Goal: Task Accomplishment & Management: Use online tool/utility

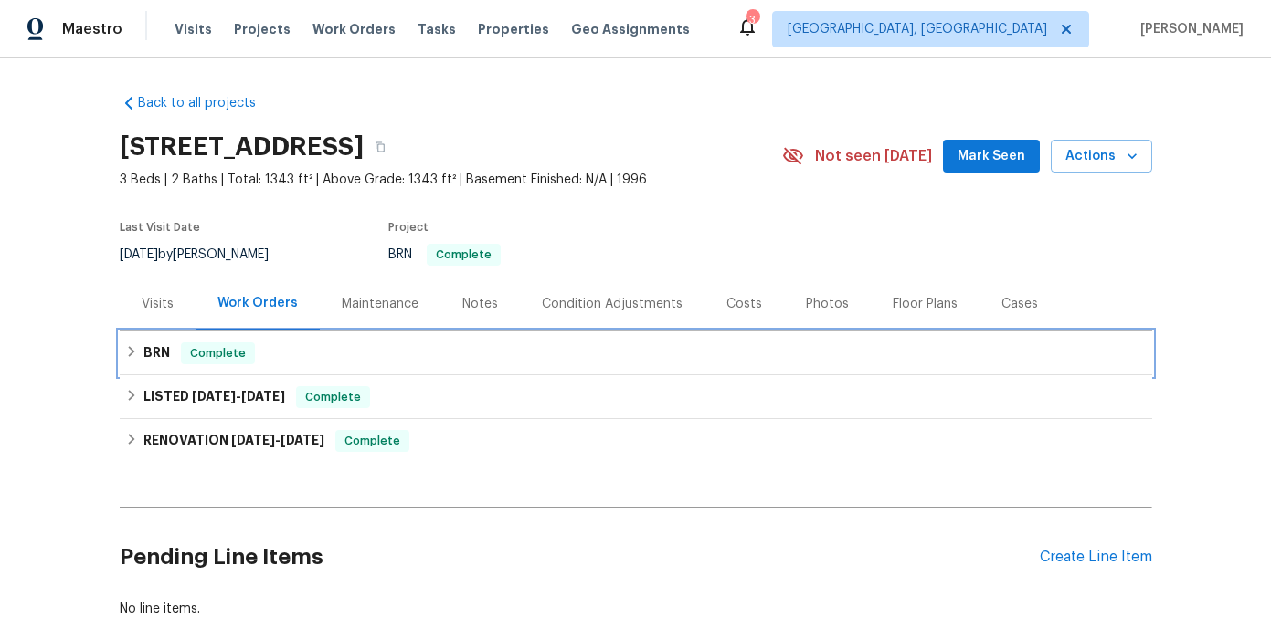
click at [131, 354] on icon at bounding box center [131, 351] width 6 height 11
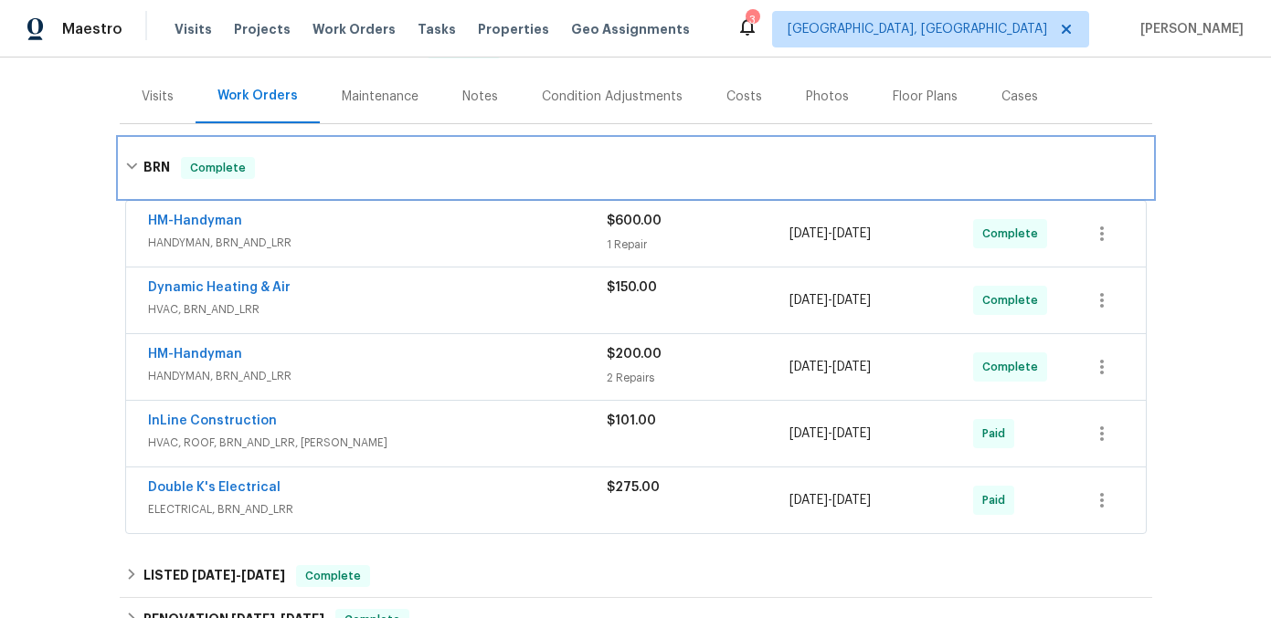
scroll to position [227, 0]
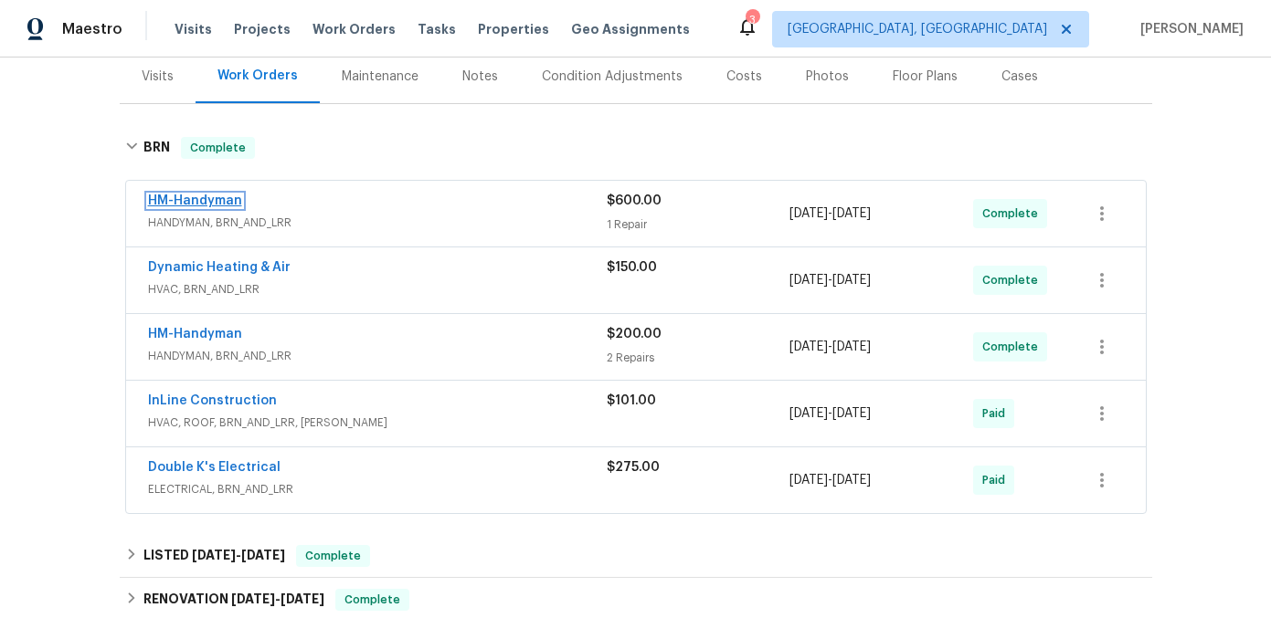
click at [225, 202] on link "HM-Handyman" at bounding box center [195, 201] width 94 height 13
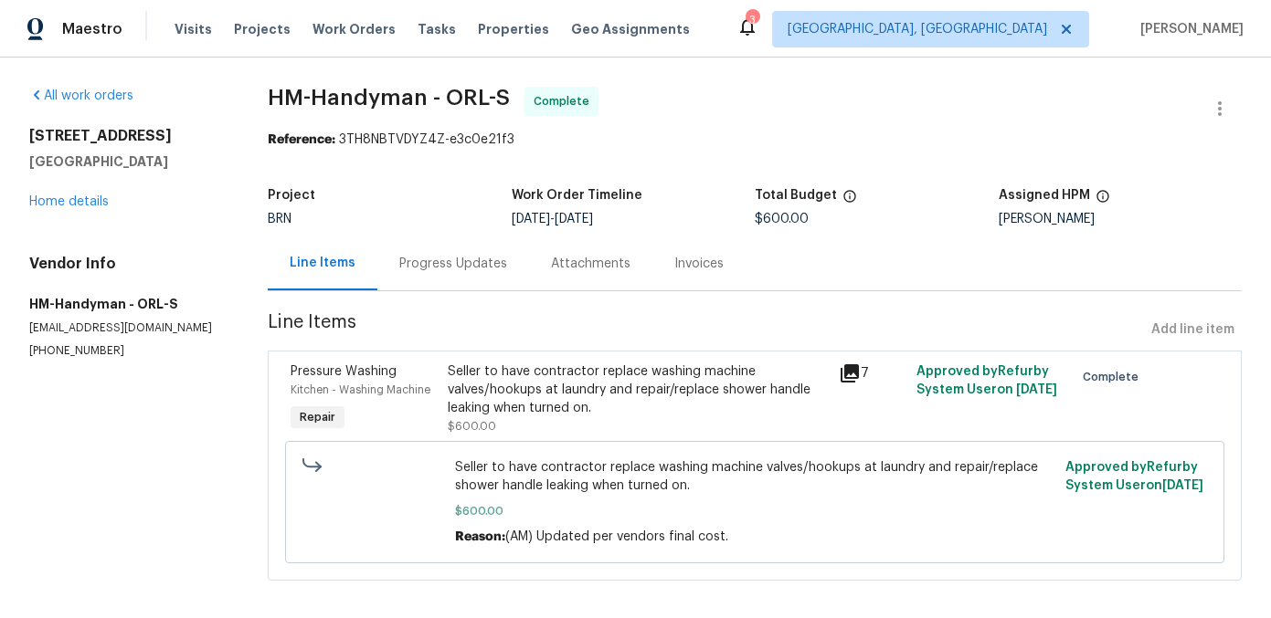
click at [846, 372] on icon at bounding box center [849, 373] width 18 height 18
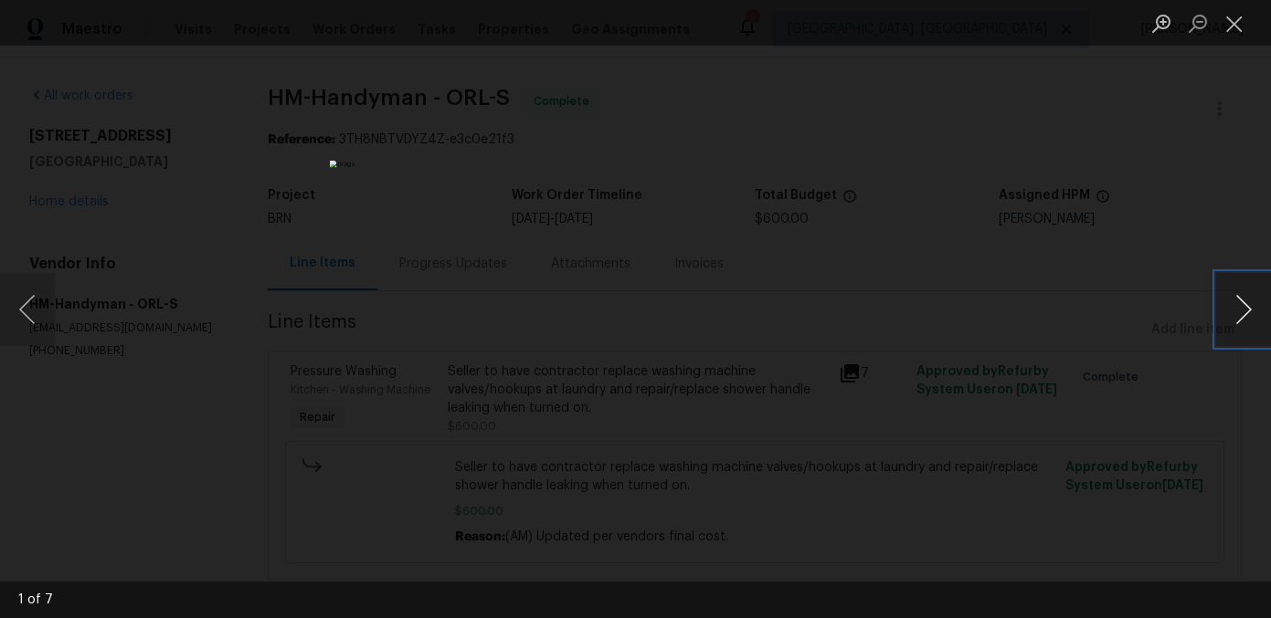
click at [1233, 312] on button "Next image" at bounding box center [1243, 309] width 55 height 73
click at [1233, 313] on button "Next image" at bounding box center [1243, 309] width 55 height 73
click at [32, 311] on button "Previous image" at bounding box center [27, 309] width 55 height 73
click at [295, 249] on div "Lightbox" at bounding box center [635, 309] width 1271 height 618
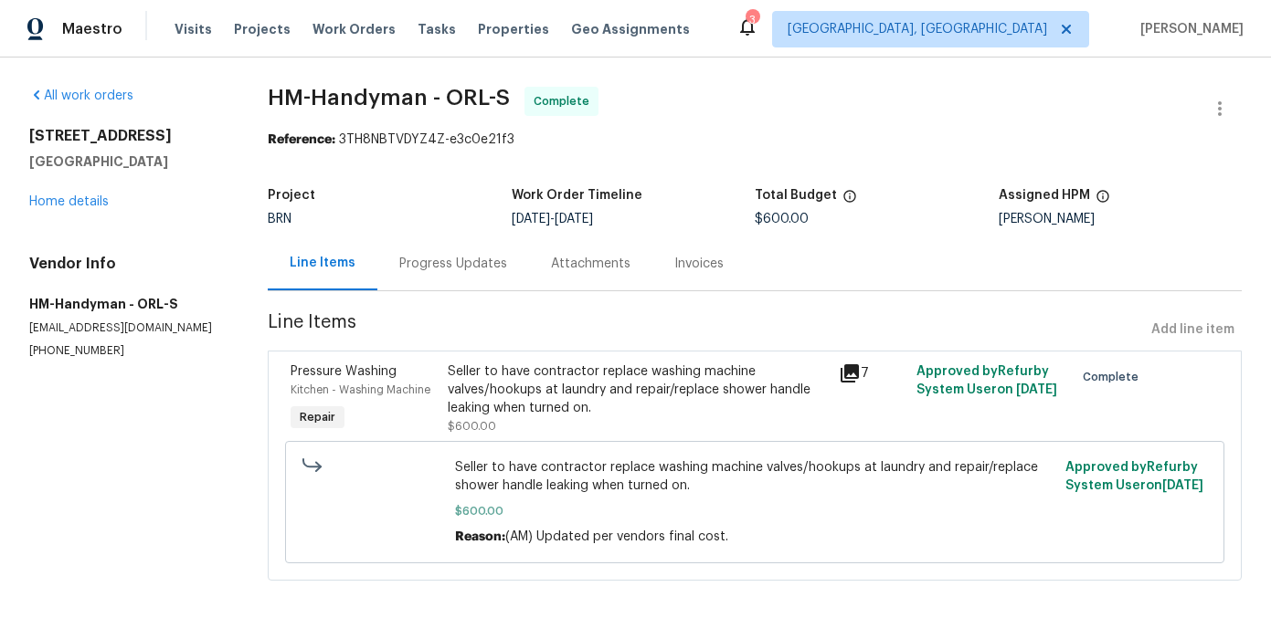
click at [849, 373] on icon at bounding box center [849, 373] width 18 height 18
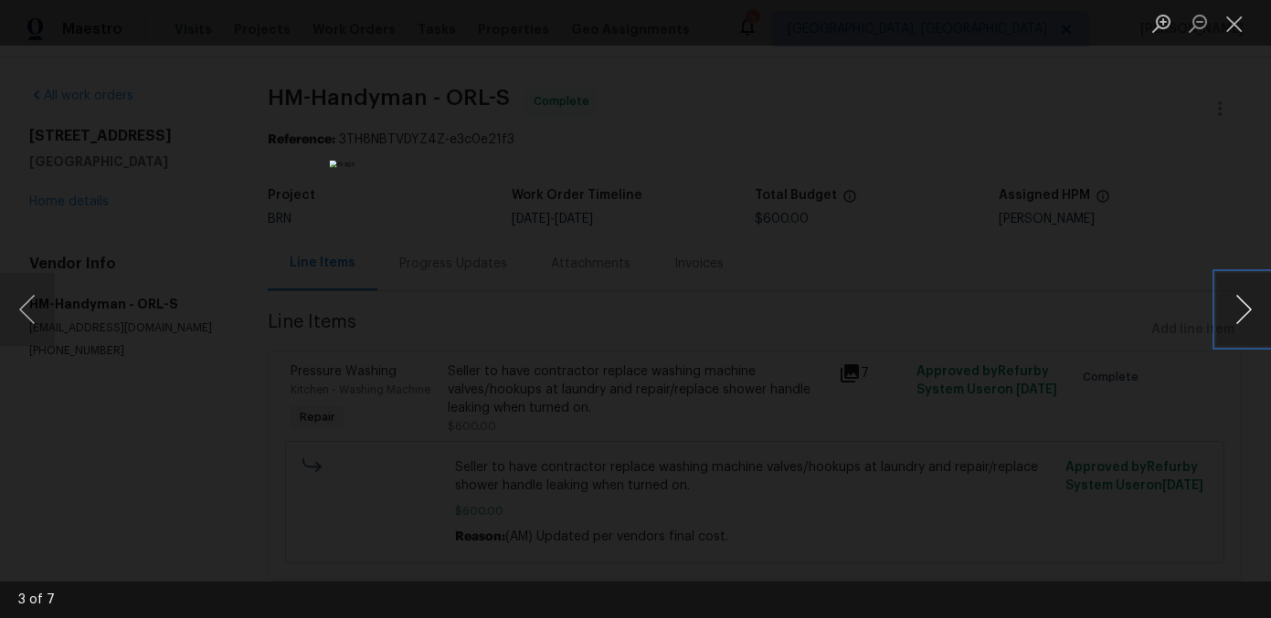
click at [1247, 310] on button "Next image" at bounding box center [1243, 309] width 55 height 73
click at [1247, 311] on button "Next image" at bounding box center [1243, 309] width 55 height 73
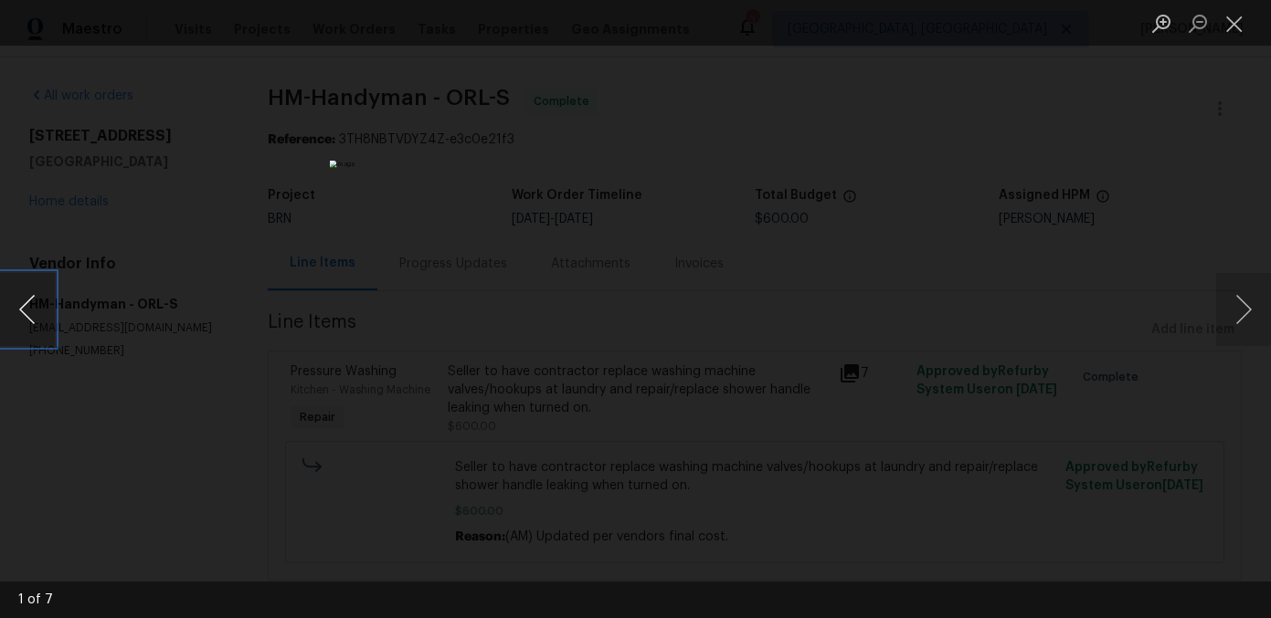
click at [33, 301] on button "Previous image" at bounding box center [27, 309] width 55 height 73
click at [1240, 317] on button "Next image" at bounding box center [1243, 309] width 55 height 73
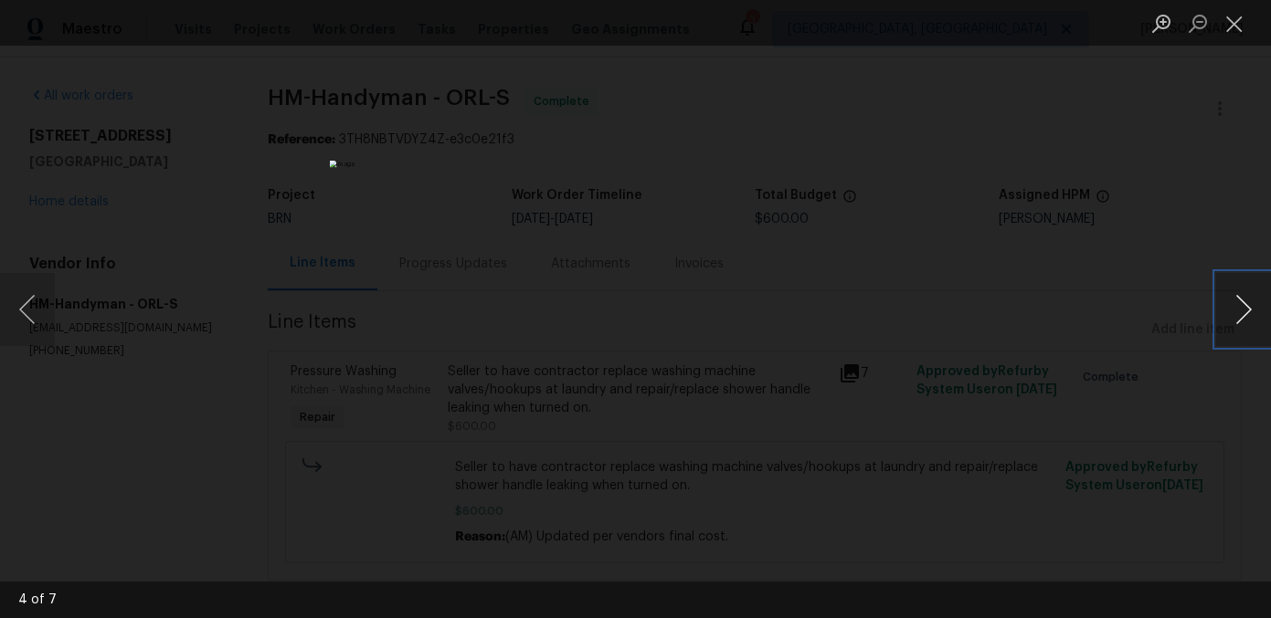
click at [1240, 317] on button "Next image" at bounding box center [1243, 309] width 55 height 73
